Goal: Task Accomplishment & Management: Use online tool/utility

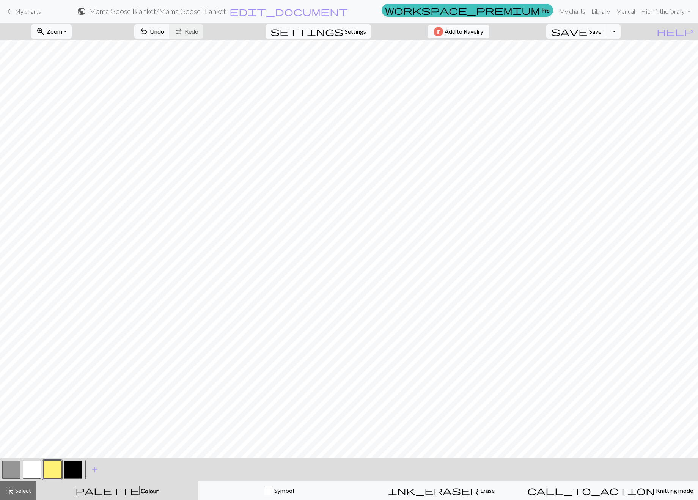
click at [357, 31] on span "Settings" at bounding box center [355, 31] width 21 height 9
select select "aran"
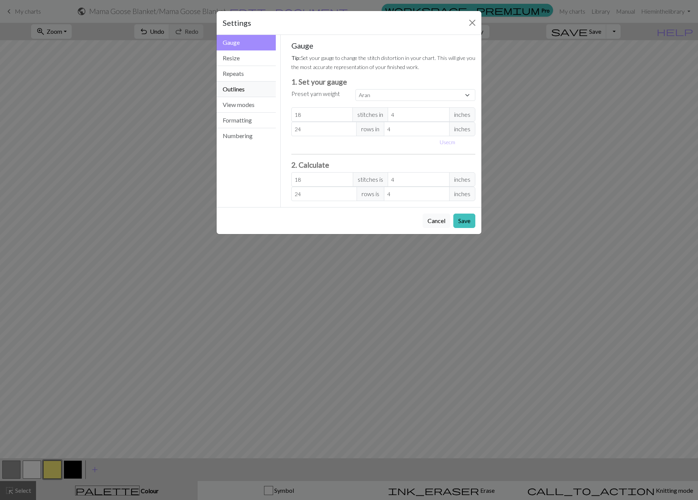
click at [251, 94] on button "Outlines" at bounding box center [246, 90] width 59 height 16
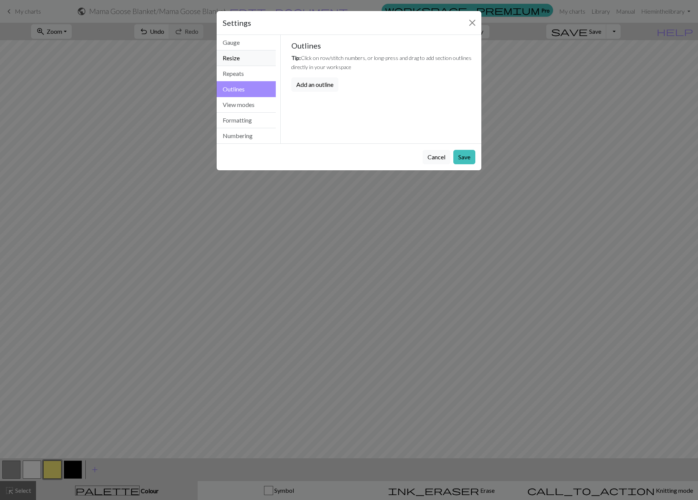
click at [242, 54] on button "Resize" at bounding box center [246, 58] width 59 height 16
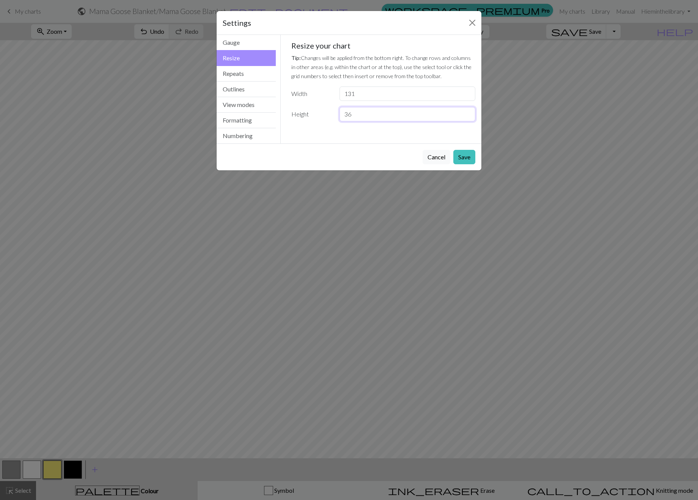
click at [356, 113] on input "36" at bounding box center [407, 114] width 136 height 14
drag, startPoint x: 355, startPoint y: 113, endPoint x: 334, endPoint y: 111, distance: 20.5
click at [334, 111] on div "Height 36" at bounding box center [383, 114] width 193 height 14
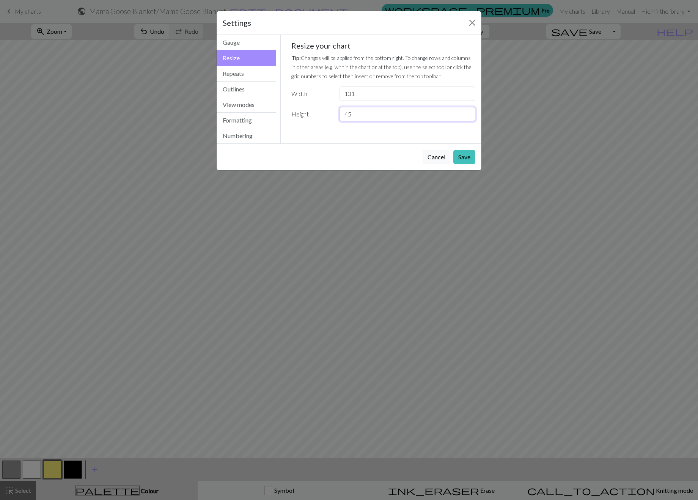
type input "45"
click at [464, 161] on button "Save" at bounding box center [464, 157] width 22 height 14
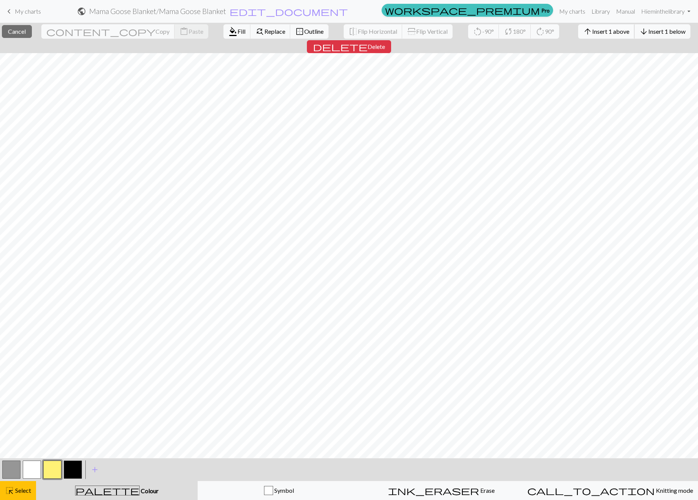
click at [592, 31] on span "Insert 1 above" at bounding box center [610, 31] width 37 height 7
click at [583, 35] on span "arrow_upward" at bounding box center [587, 31] width 9 height 11
click at [391, 40] on button "delete Delete" at bounding box center [349, 46] width 84 height 13
click at [385, 43] on span "Delete" at bounding box center [375, 46] width 17 height 7
click at [391, 40] on button "delete Delete" at bounding box center [349, 46] width 84 height 13
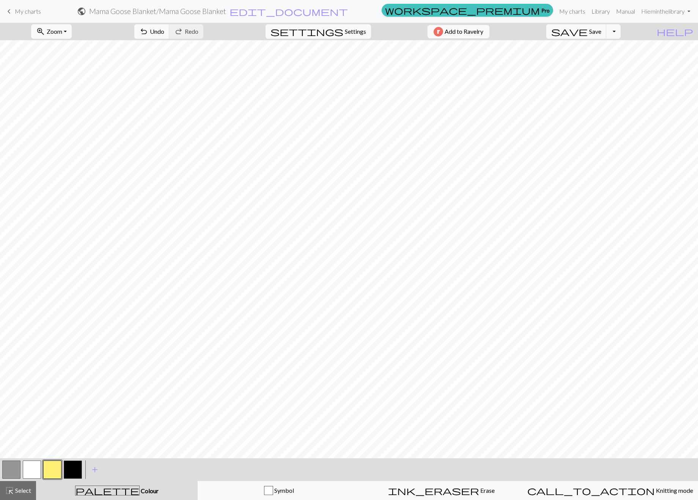
click at [30, 467] on button "button" at bounding box center [32, 469] width 18 height 18
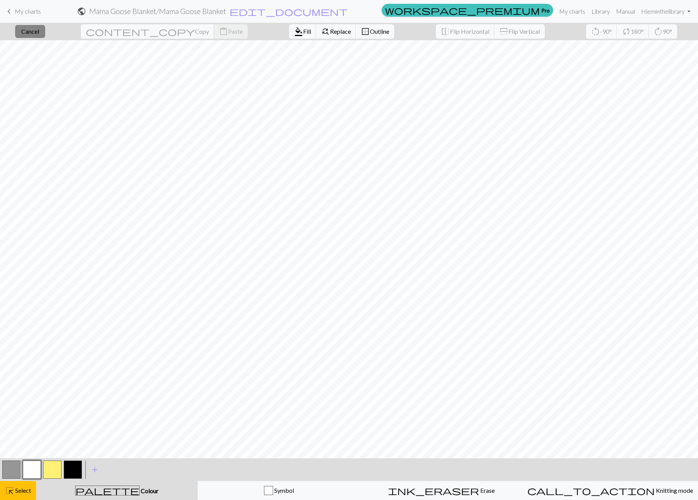
click at [36, 33] on span "Cancel" at bounding box center [30, 31] width 18 height 7
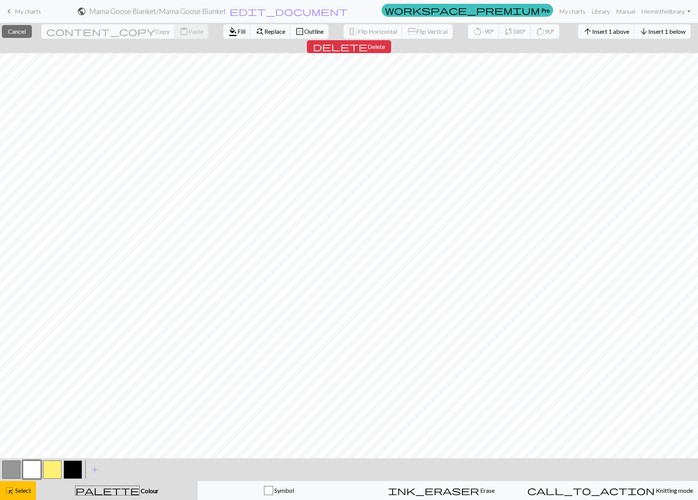
click at [675, 38] on div "close Cancel content_copy Copy content_paste Paste format_color_fill Fill find_…" at bounding box center [349, 38] width 698 height 30
click at [385, 43] on span "Delete" at bounding box center [375, 46] width 17 height 7
click at [672, 38] on div "close Cancel content_copy Copy content_paste Paste format_color_fill Fill find_…" at bounding box center [349, 38] width 698 height 30
click at [385, 43] on span "Delete" at bounding box center [375, 46] width 17 height 7
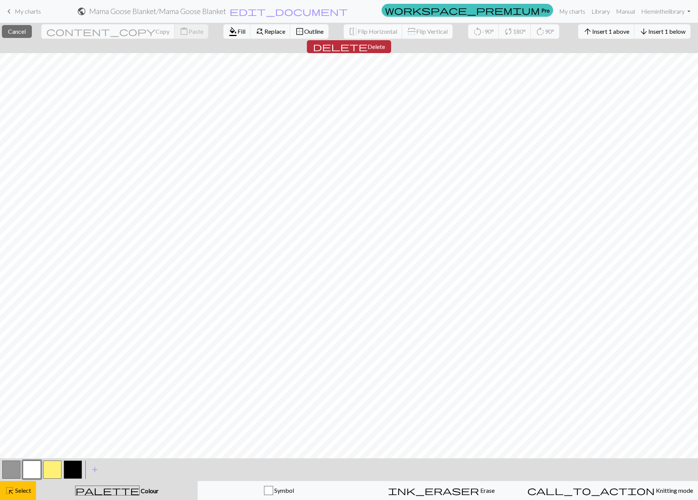
click at [385, 43] on span "Delete" at bounding box center [375, 46] width 17 height 7
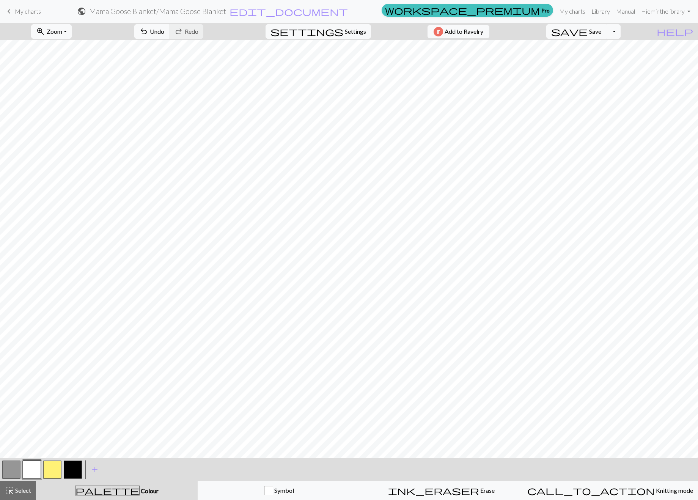
click at [55, 466] on button "button" at bounding box center [52, 469] width 18 height 18
click at [36, 472] on button "button" at bounding box center [32, 469] width 18 height 18
click at [10, 475] on button "button" at bounding box center [11, 469] width 18 height 18
click at [30, 464] on button "button" at bounding box center [32, 469] width 18 height 18
click at [5, 468] on button "button" at bounding box center [11, 469] width 18 height 18
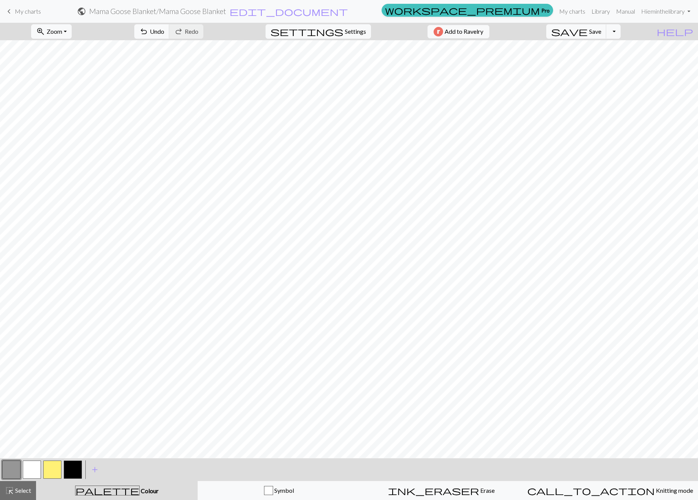
click at [29, 471] on button "button" at bounding box center [32, 469] width 18 height 18
click at [7, 474] on button "button" at bounding box center [11, 469] width 18 height 18
click at [27, 469] on button "button" at bounding box center [32, 469] width 18 height 18
click at [13, 474] on button "button" at bounding box center [11, 469] width 18 height 18
click at [32, 477] on button "button" at bounding box center [32, 469] width 18 height 18
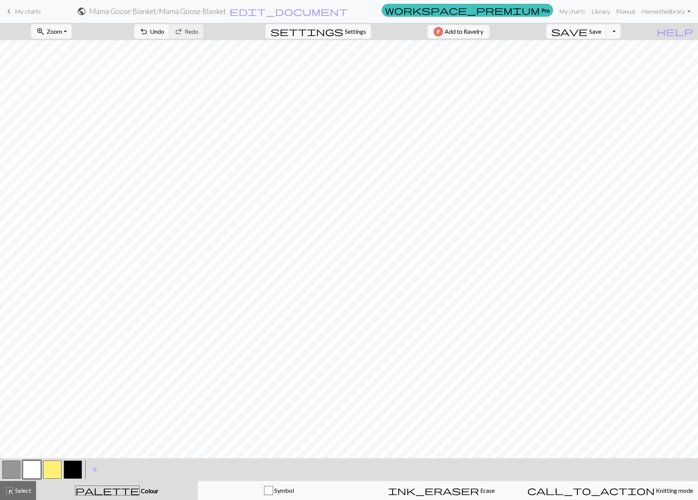
click at [14, 470] on button "button" at bounding box center [11, 469] width 18 height 18
click at [39, 472] on button "button" at bounding box center [32, 469] width 18 height 18
click at [10, 471] on button "button" at bounding box center [11, 469] width 18 height 18
click at [30, 467] on button "button" at bounding box center [32, 469] width 18 height 18
click at [13, 471] on button "button" at bounding box center [11, 469] width 18 height 18
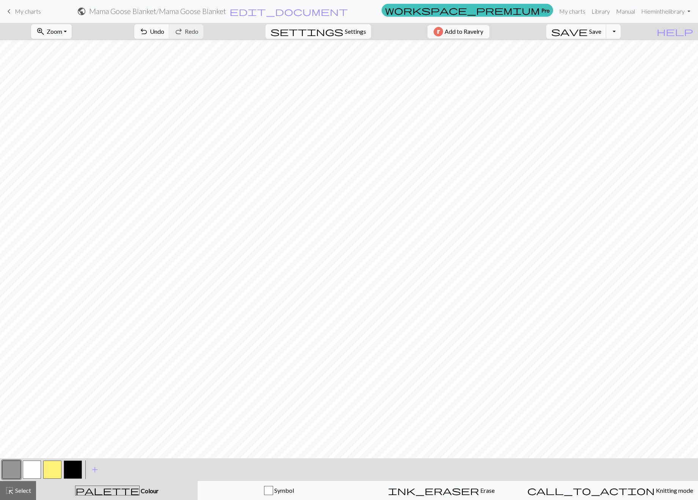
click at [29, 471] on button "button" at bounding box center [32, 469] width 18 height 18
click at [56, 473] on button "button" at bounding box center [52, 469] width 18 height 18
click at [28, 464] on button "button" at bounding box center [32, 469] width 18 height 18
click at [49, 468] on button "button" at bounding box center [52, 469] width 18 height 18
click at [28, 472] on button "button" at bounding box center [32, 469] width 18 height 18
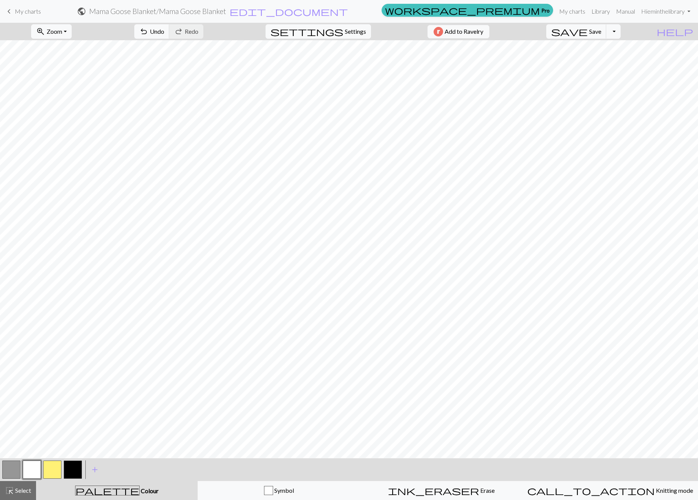
click at [12, 471] on button "button" at bounding box center [11, 469] width 18 height 18
click at [27, 471] on button "button" at bounding box center [32, 469] width 18 height 18
click at [47, 472] on button "button" at bounding box center [52, 469] width 18 height 18
